Goal: Task Accomplishment & Management: Use online tool/utility

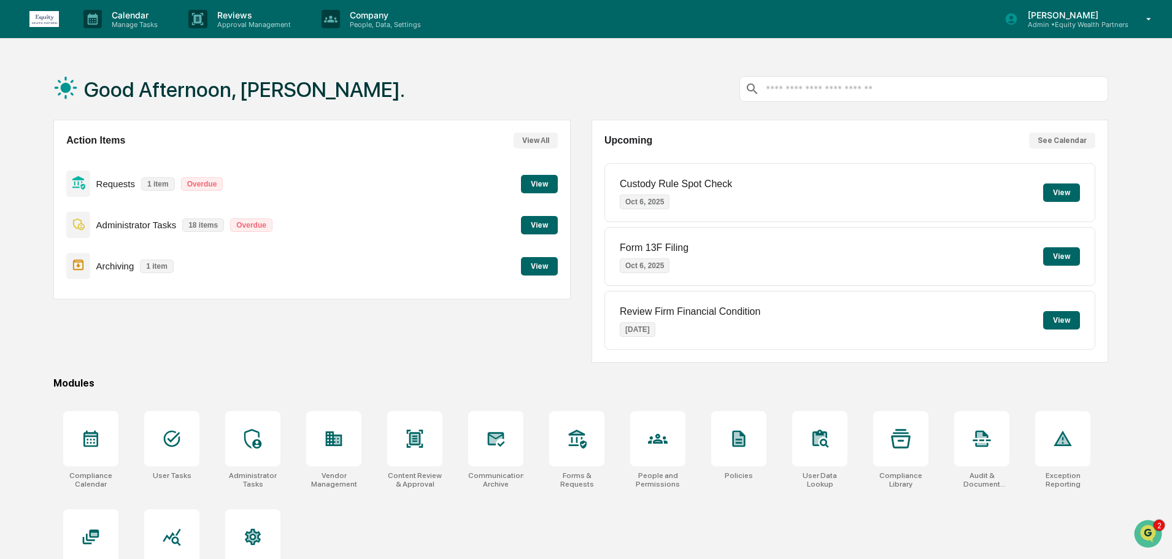
click at [542, 228] on button "View" at bounding box center [539, 225] width 37 height 18
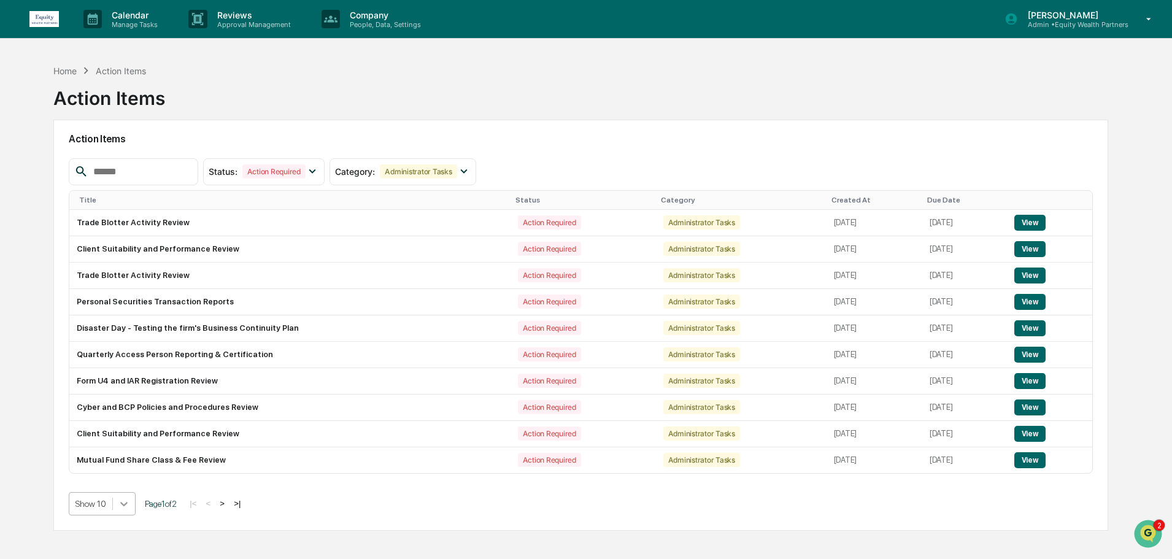
click at [127, 506] on body "Calendar Manage Tasks Reviews Approval Management Company People, Data, Setting…" at bounding box center [586, 308] width 1172 height 617
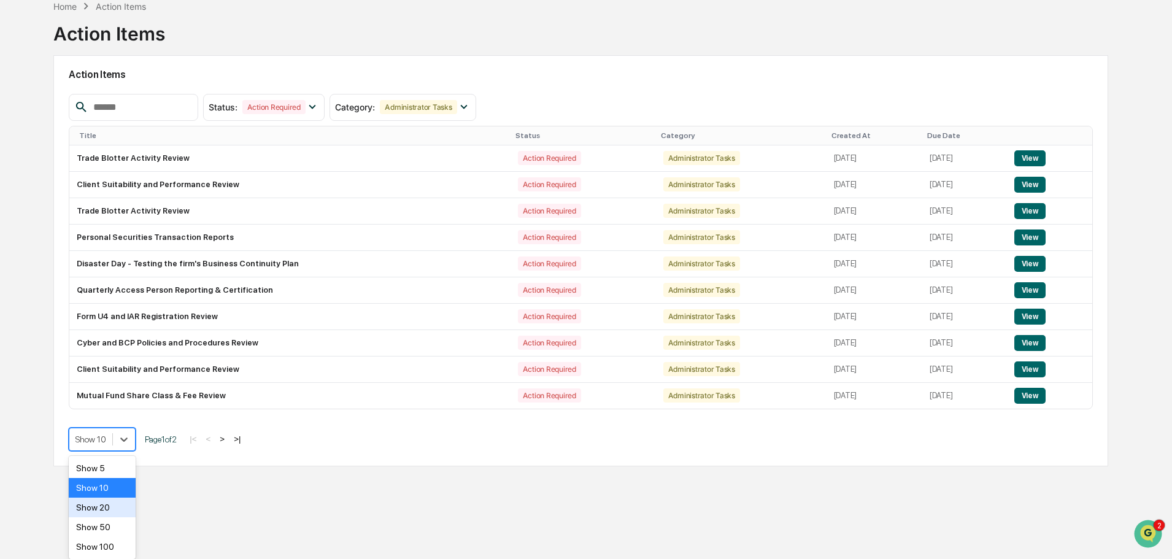
click at [109, 504] on div "Show 20" at bounding box center [102, 508] width 67 height 20
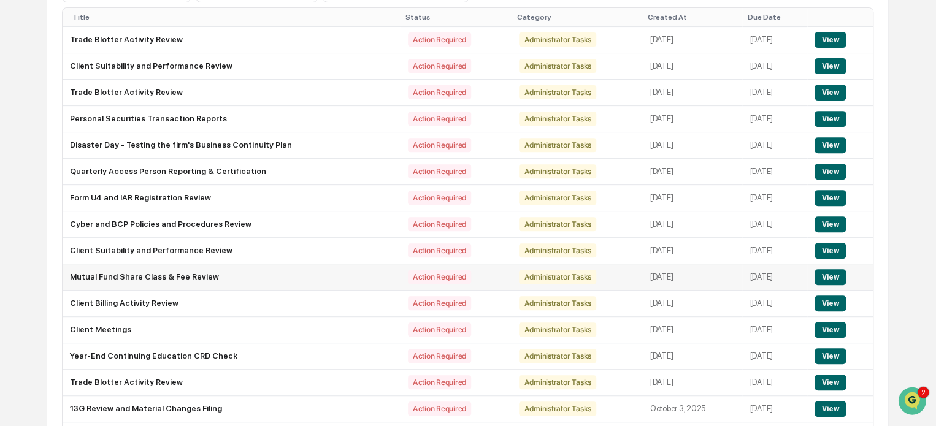
scroll to position [285, 0]
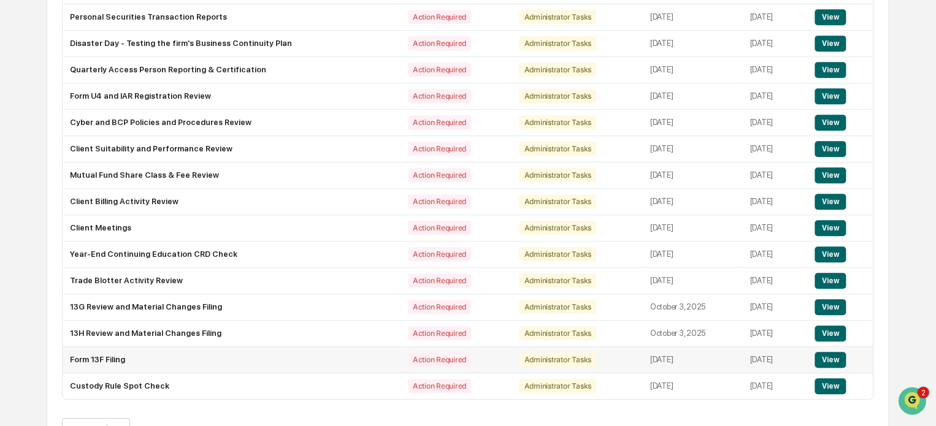
click at [839, 359] on button "View" at bounding box center [830, 360] width 31 height 16
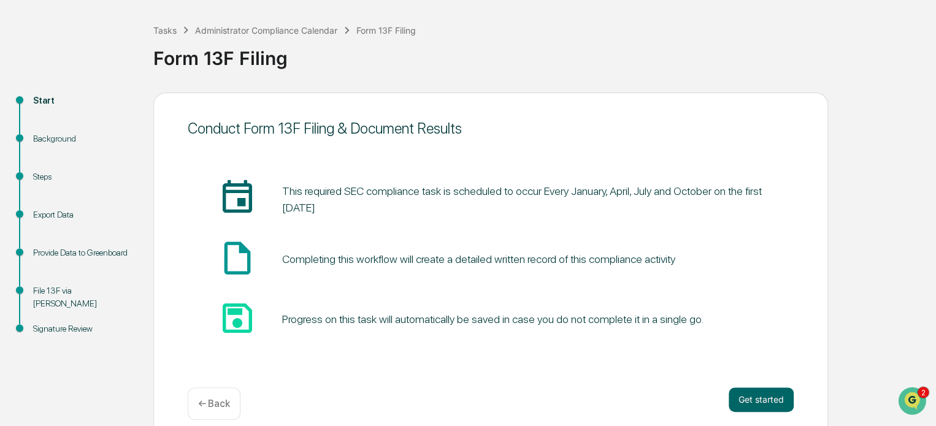
scroll to position [67, 0]
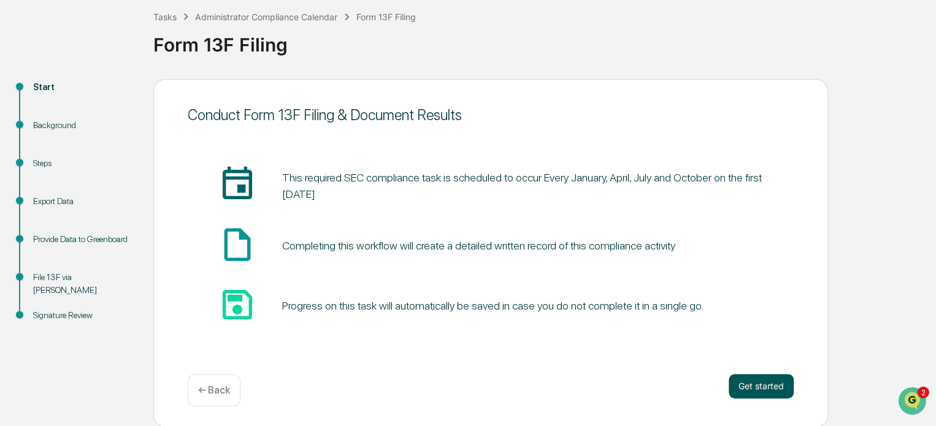
click at [774, 390] on button "Get started" at bounding box center [761, 386] width 65 height 25
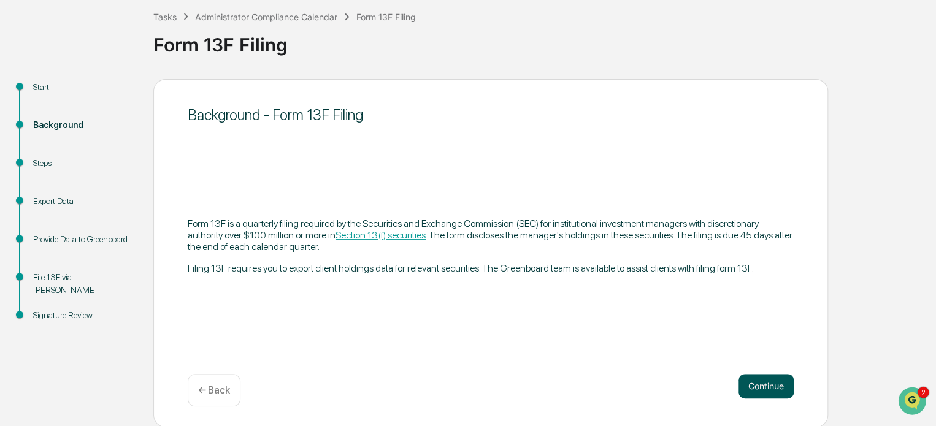
click at [770, 387] on button "Continue" at bounding box center [766, 386] width 55 height 25
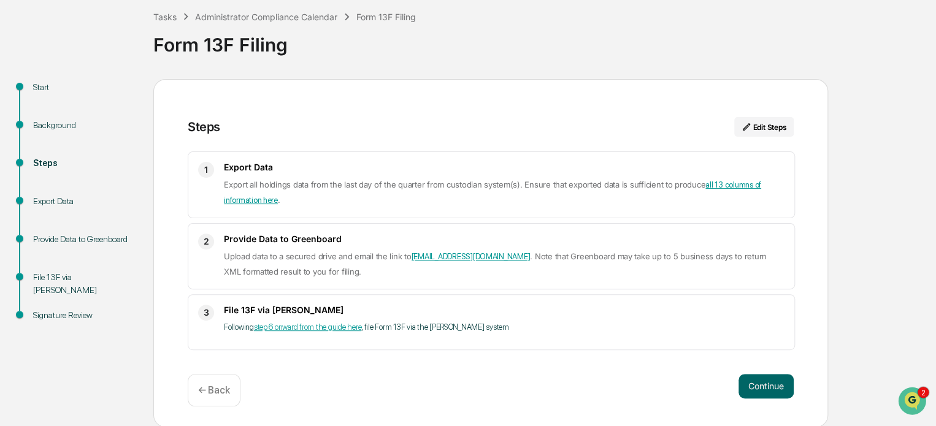
click at [56, 204] on div "Export Data" at bounding box center [83, 201] width 101 height 13
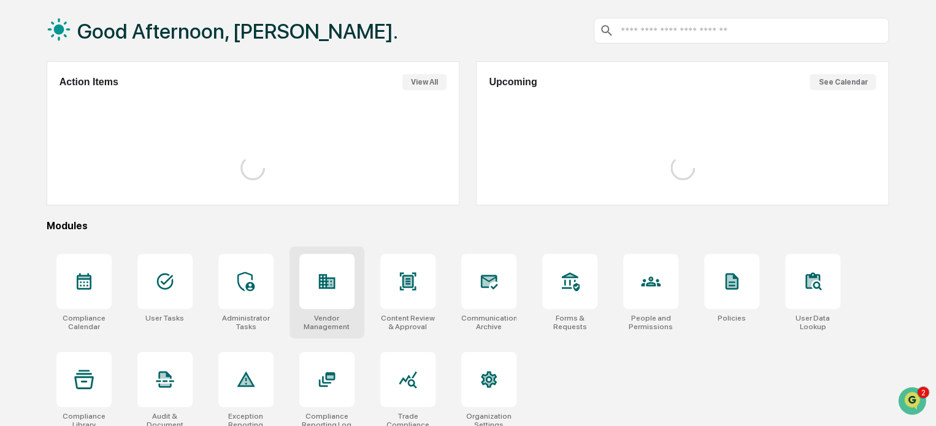
scroll to position [67, 0]
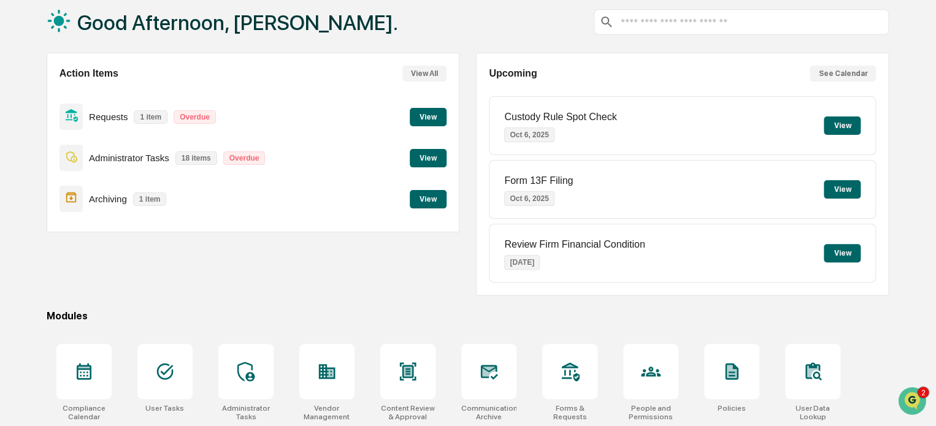
click at [425, 155] on button "View" at bounding box center [428, 158] width 37 height 18
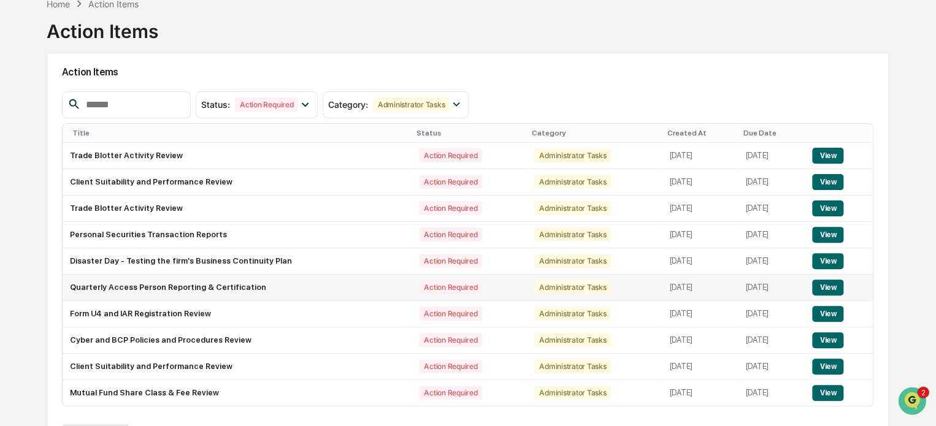
scroll to position [104, 0]
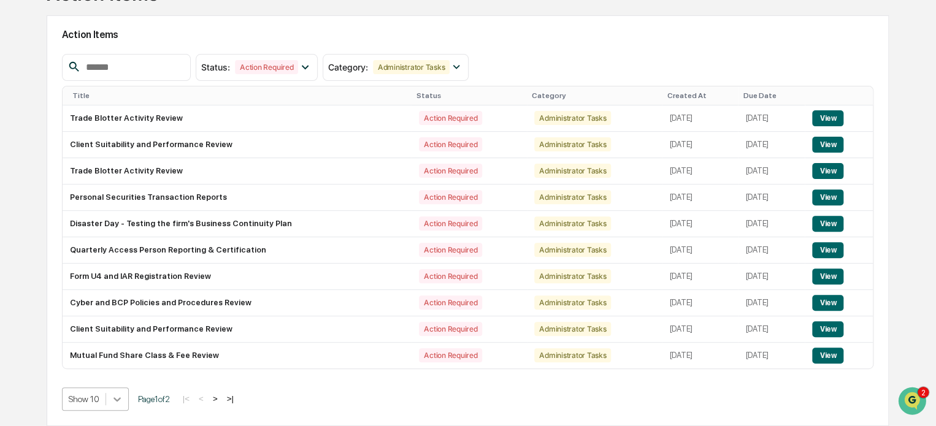
click at [116, 404] on body "Calendar Manage Tasks Reviews Approval Management Company People, Data, Setting…" at bounding box center [468, 161] width 936 height 531
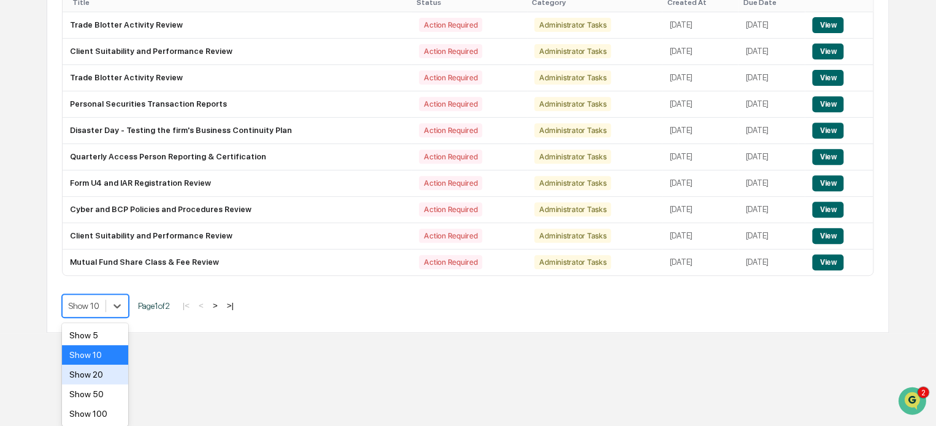
click at [105, 375] on div "Show 20" at bounding box center [95, 375] width 66 height 20
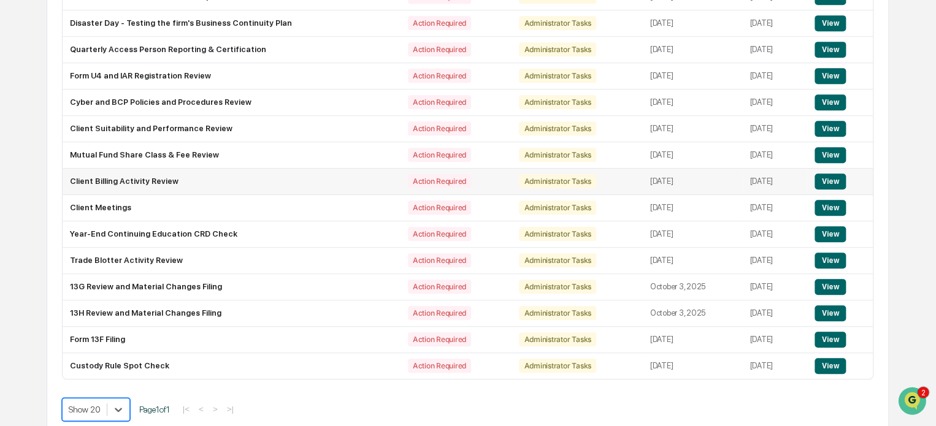
scroll to position [317, 0]
